Goal: Navigation & Orientation: Find specific page/section

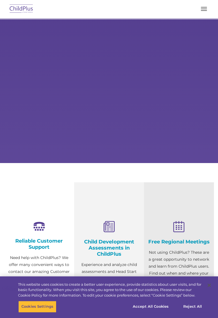
click at [20, 13] on img at bounding box center [21, 9] width 26 height 13
select select "MEDIUM"
click at [24, 14] on img at bounding box center [21, 9] width 26 height 13
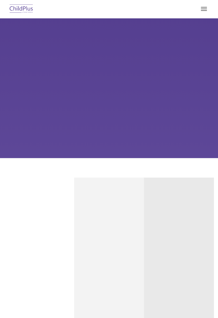
type input ""
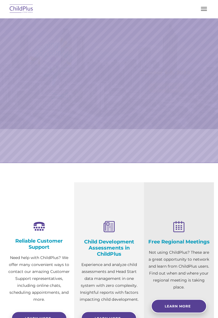
select select "MEDIUM"
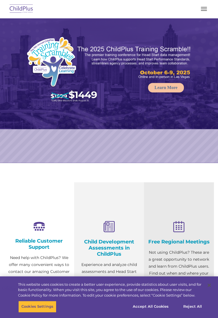
click at [204, 7] on span "button" at bounding box center [204, 7] width 6 height 1
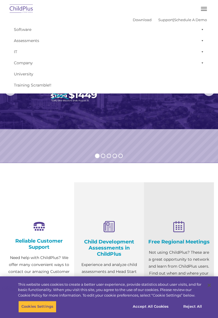
click at [203, 11] on span "button" at bounding box center [204, 10] width 6 height 1
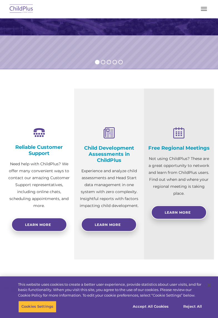
scroll to position [101, 0]
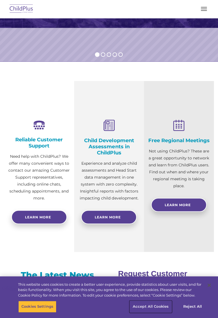
click at [161, 309] on button "Accept All Cookies" at bounding box center [151, 306] width 42 height 12
